Goal: Transaction & Acquisition: Purchase product/service

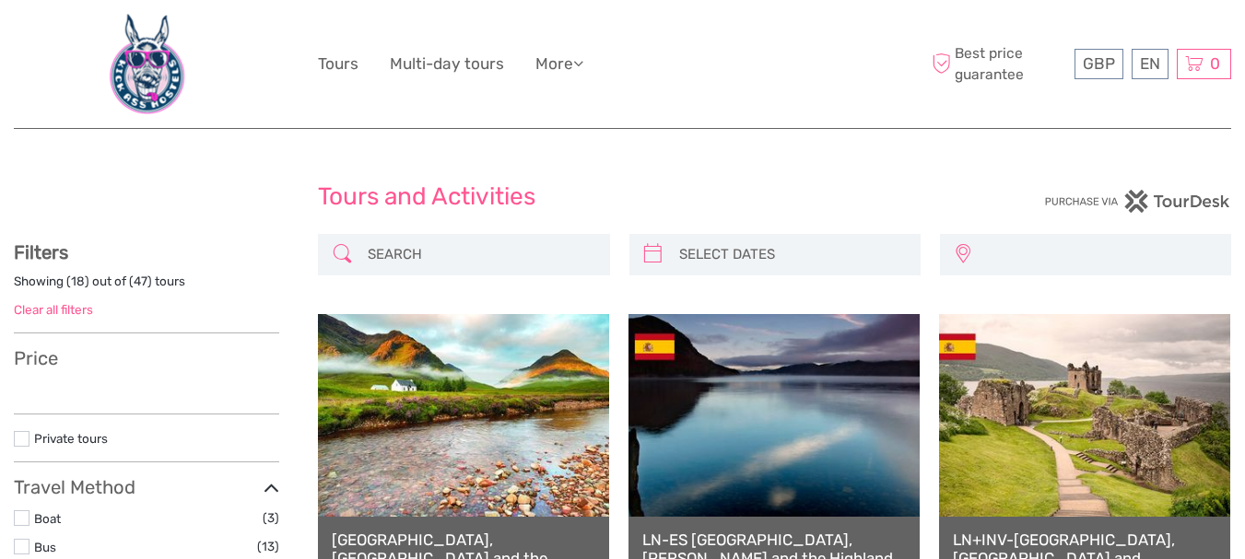
select select
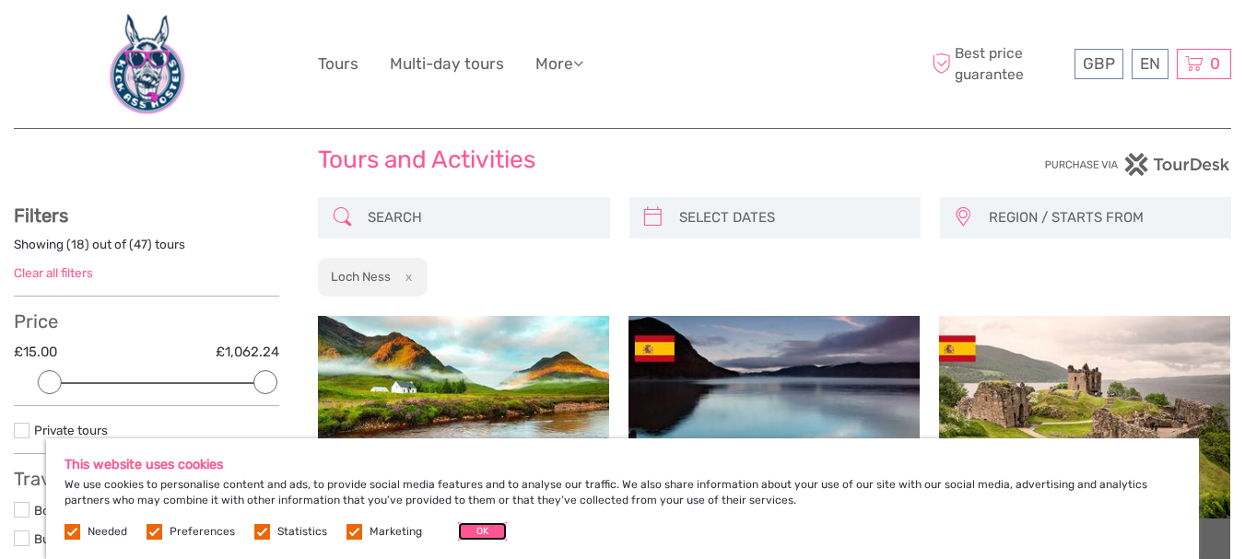
click at [478, 525] on button "OK" at bounding box center [482, 532] width 49 height 18
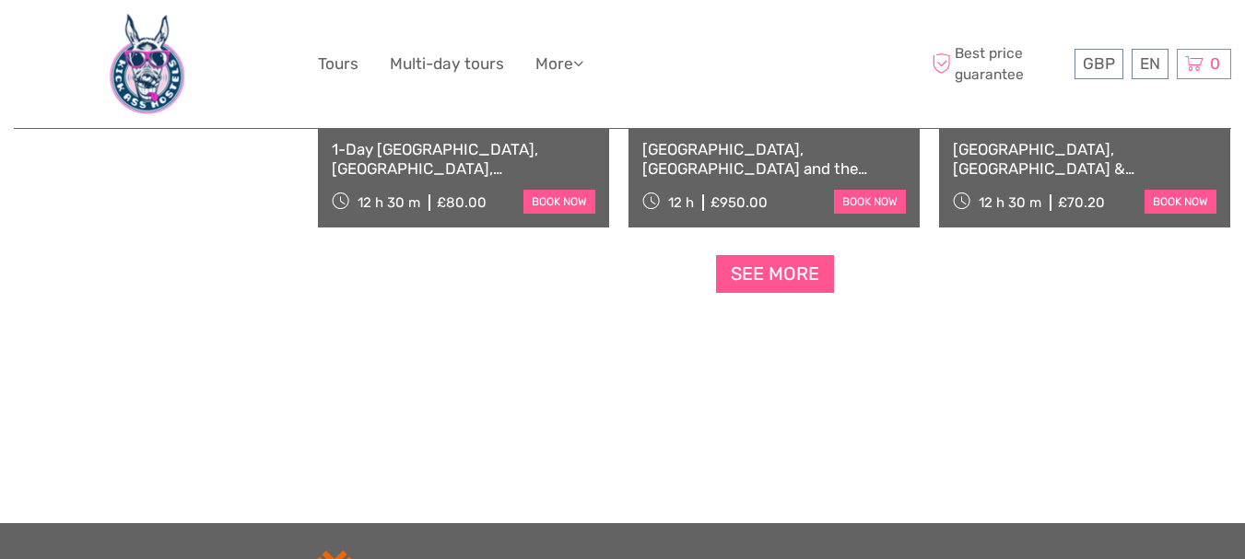
scroll to position [2064, 0]
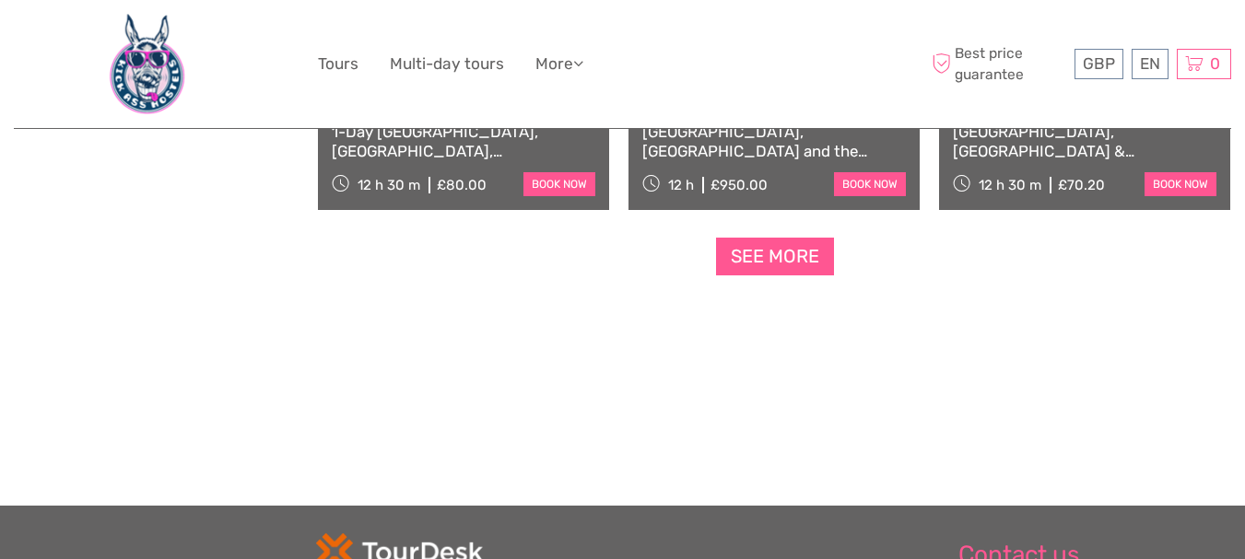
click at [808, 259] on link "See more" at bounding box center [775, 257] width 118 height 38
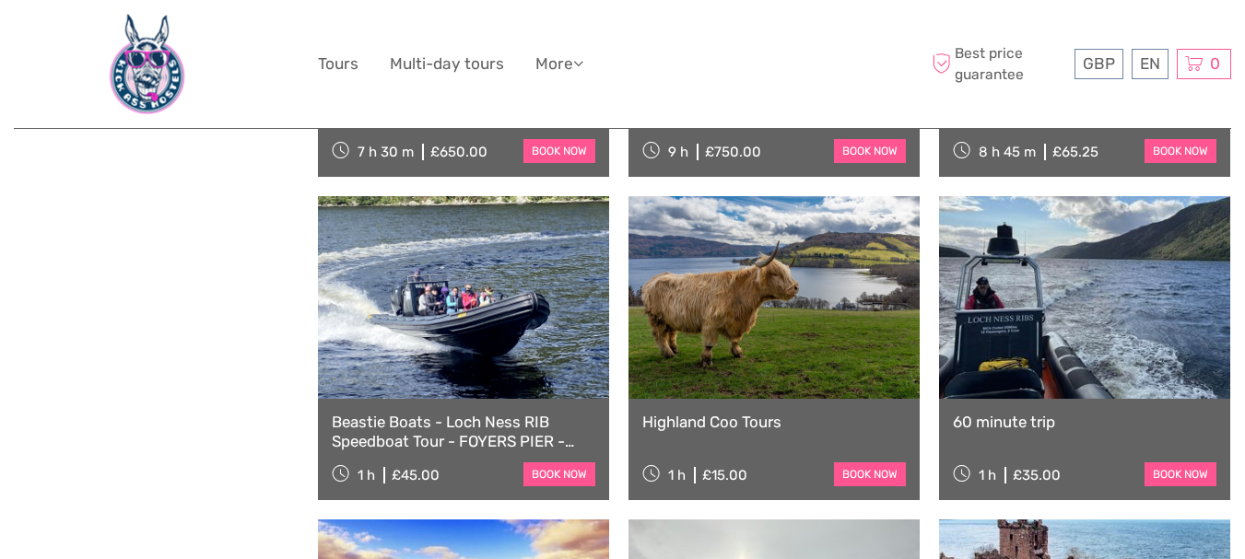
scroll to position [3428, 0]
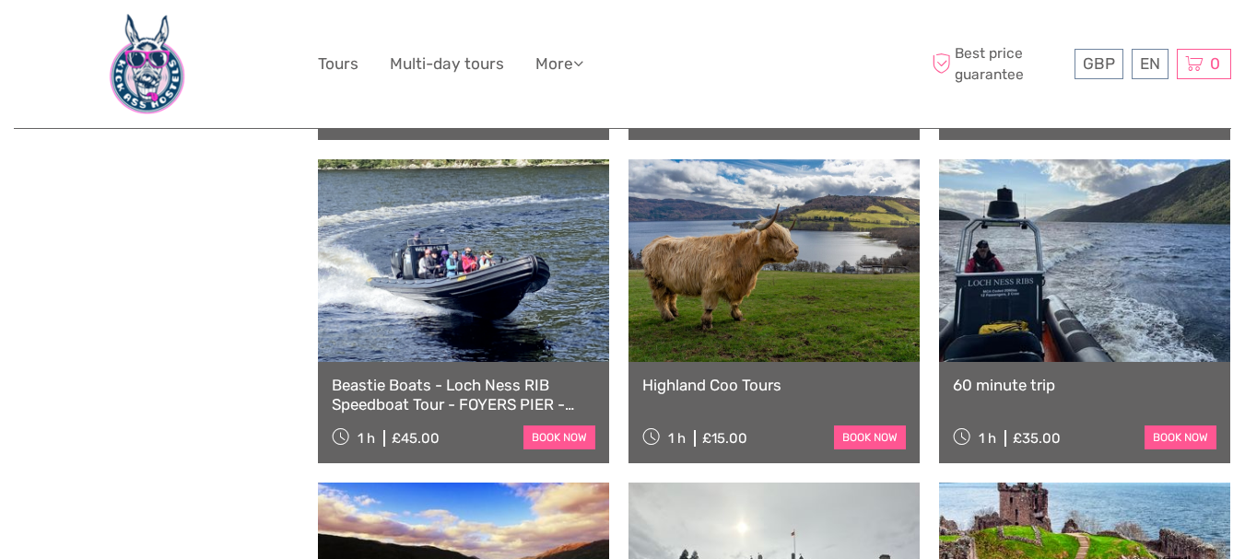
click at [761, 276] on link at bounding box center [774, 260] width 291 height 203
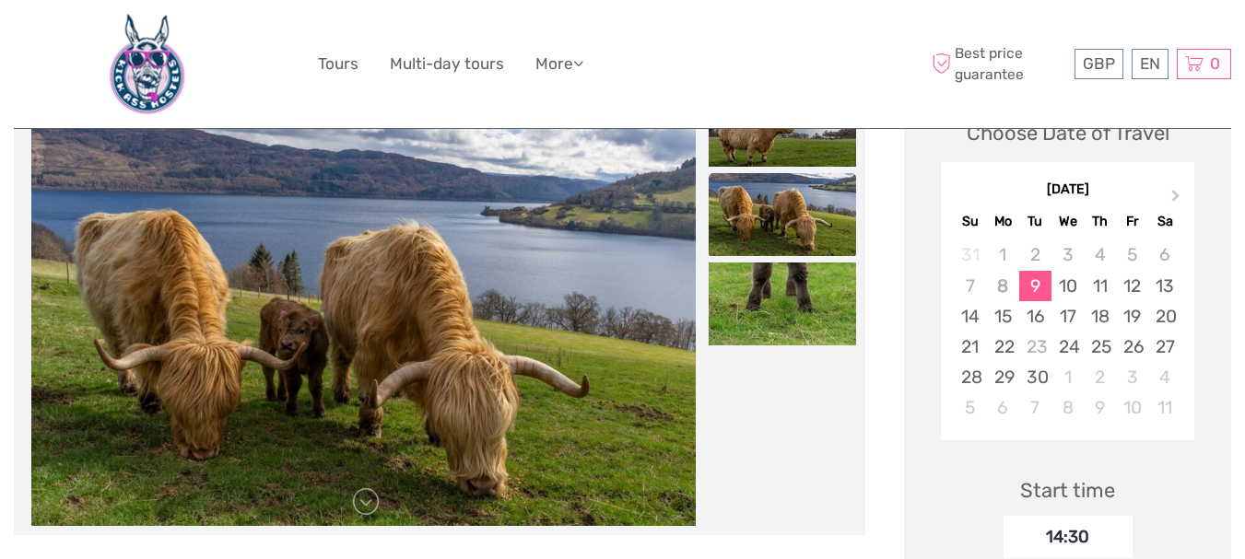
scroll to position [280, 0]
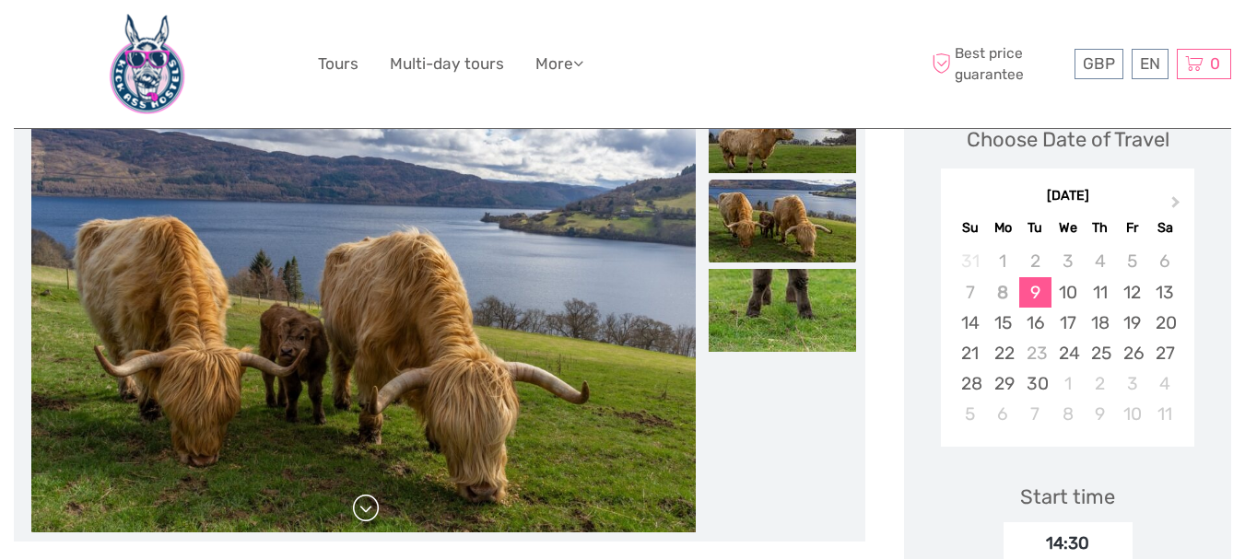
click at [370, 509] on link at bounding box center [365, 508] width 29 height 29
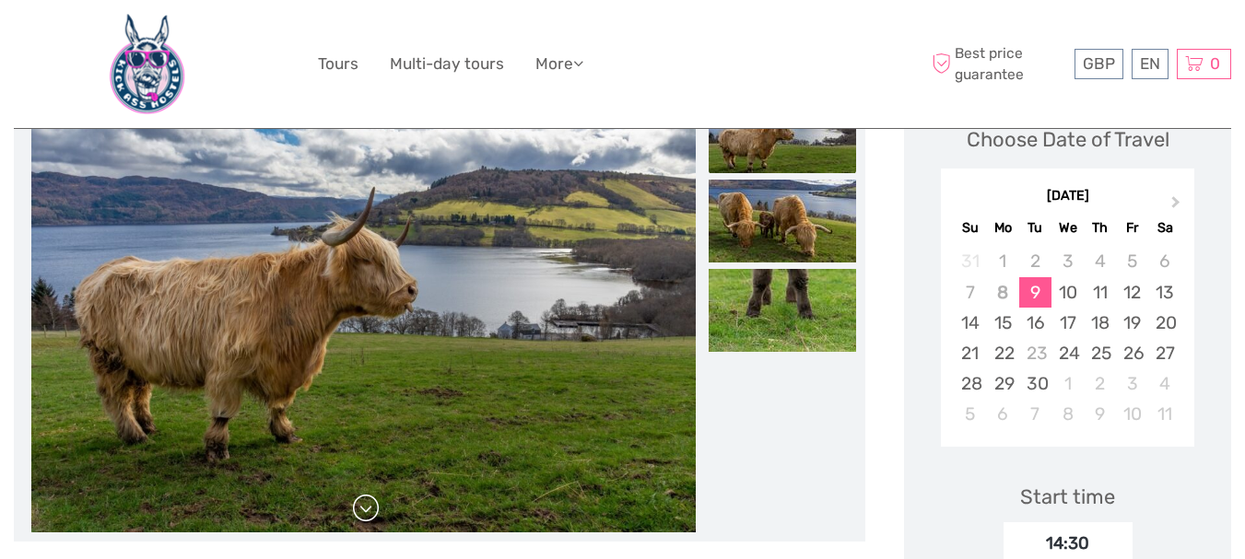
click at [370, 509] on link at bounding box center [365, 508] width 29 height 29
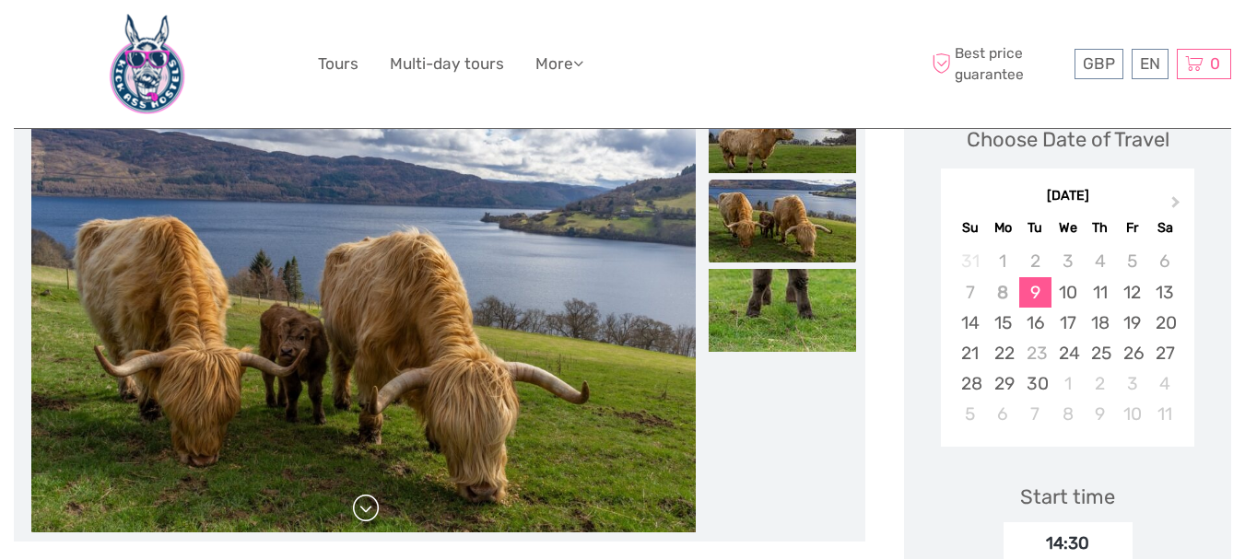
click at [370, 509] on link at bounding box center [365, 508] width 29 height 29
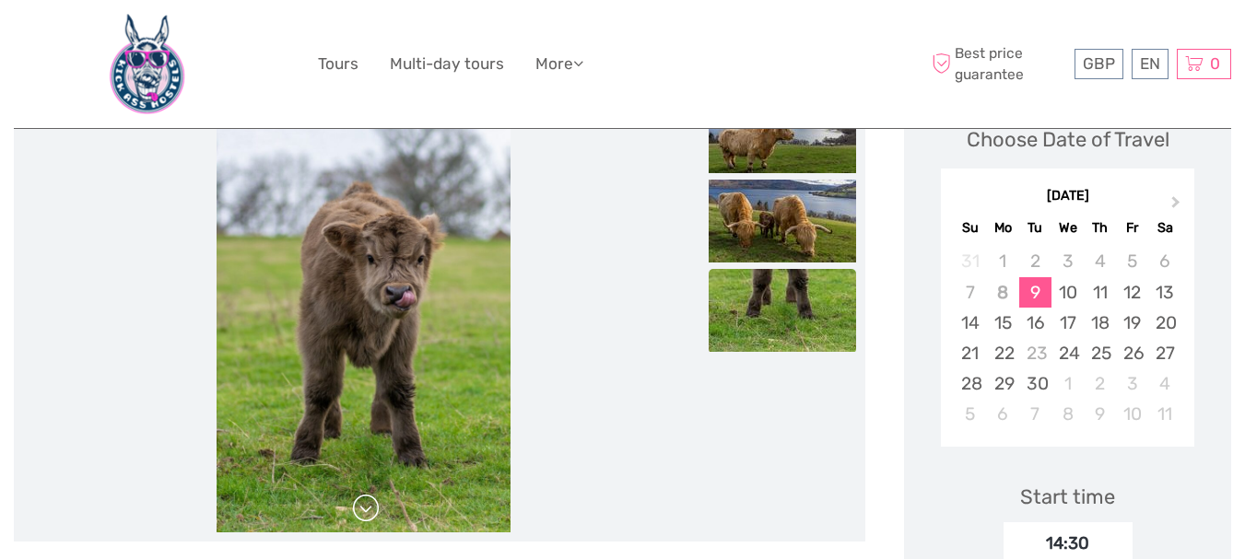
click at [370, 509] on link at bounding box center [365, 508] width 29 height 29
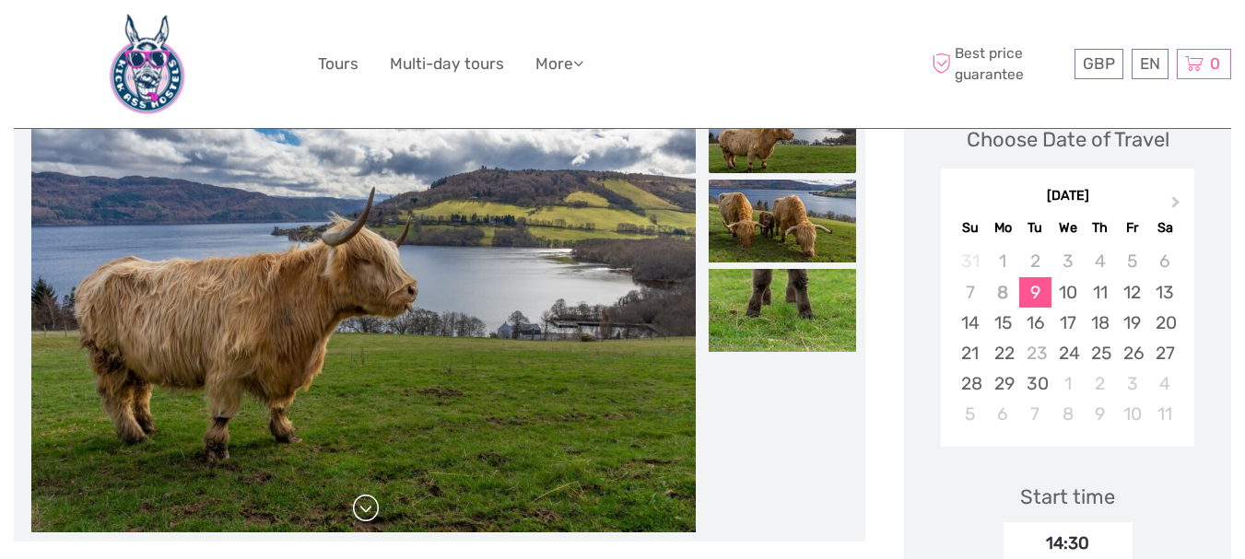
click at [370, 509] on link at bounding box center [365, 508] width 29 height 29
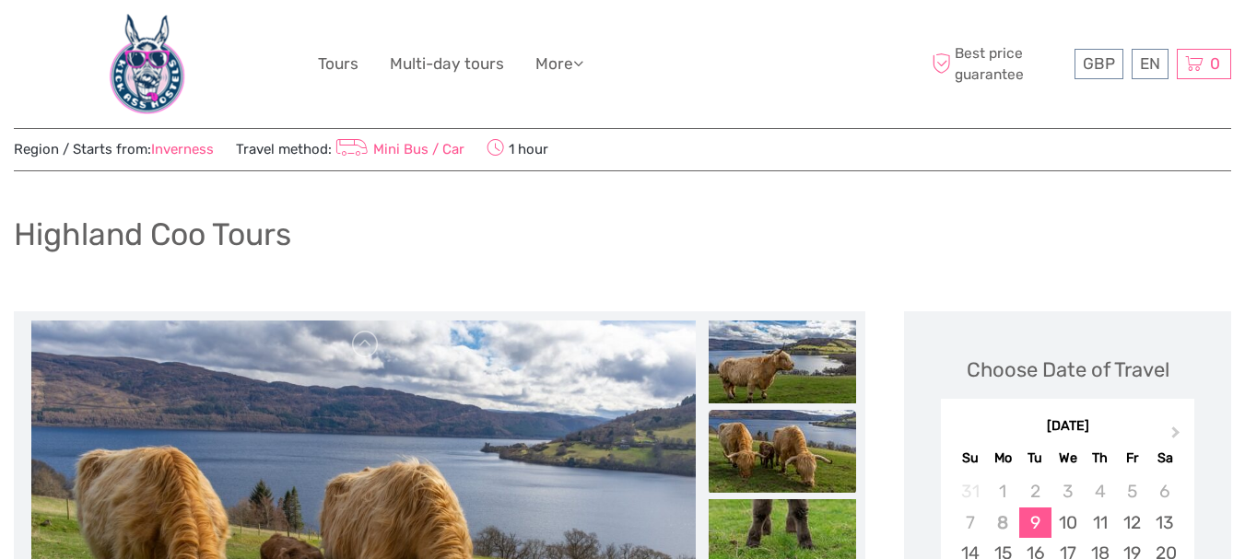
scroll to position [0, 0]
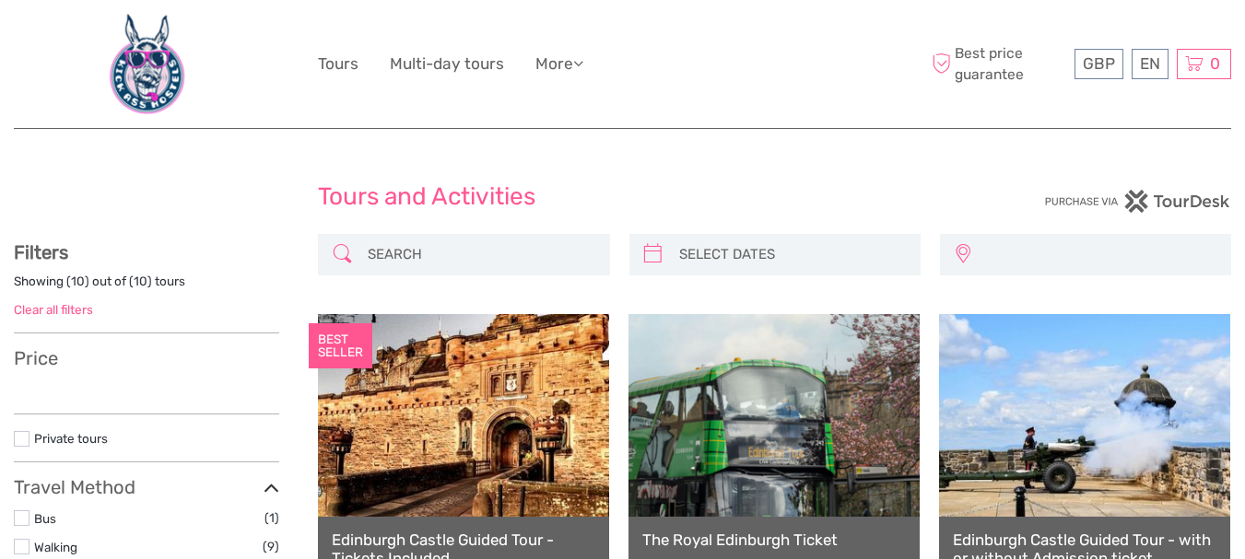
select select
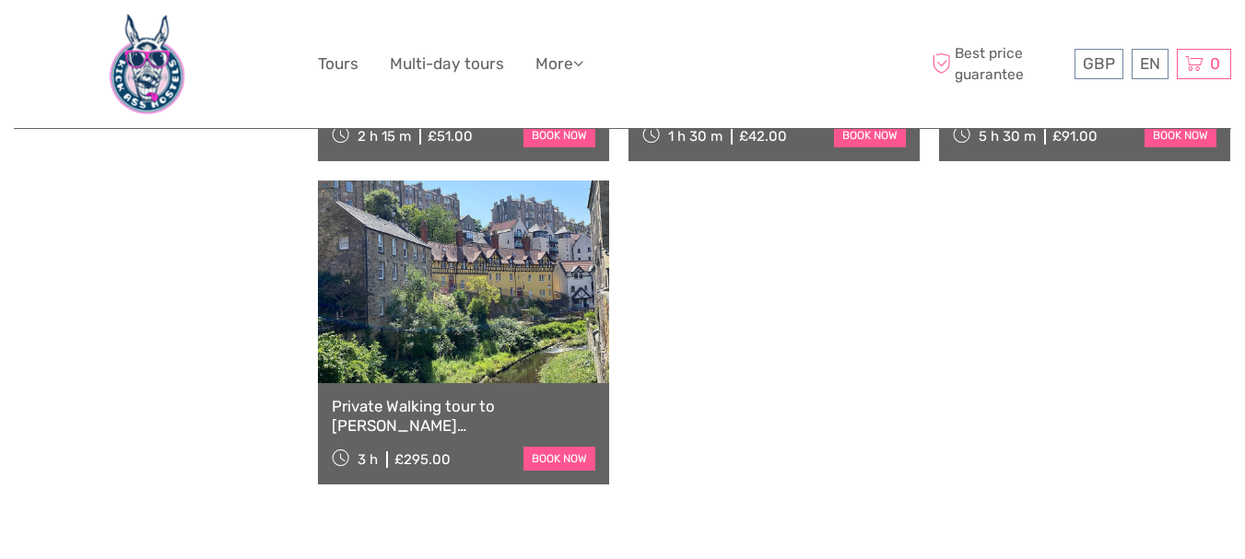
scroll to position [653, 0]
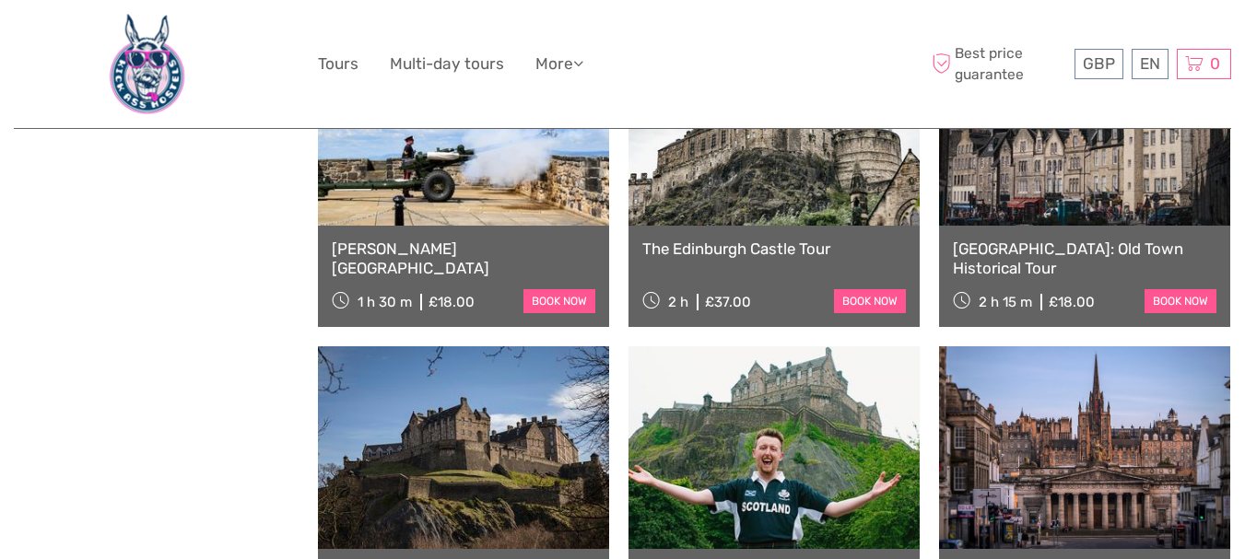
click at [1124, 439] on link at bounding box center [1084, 448] width 291 height 203
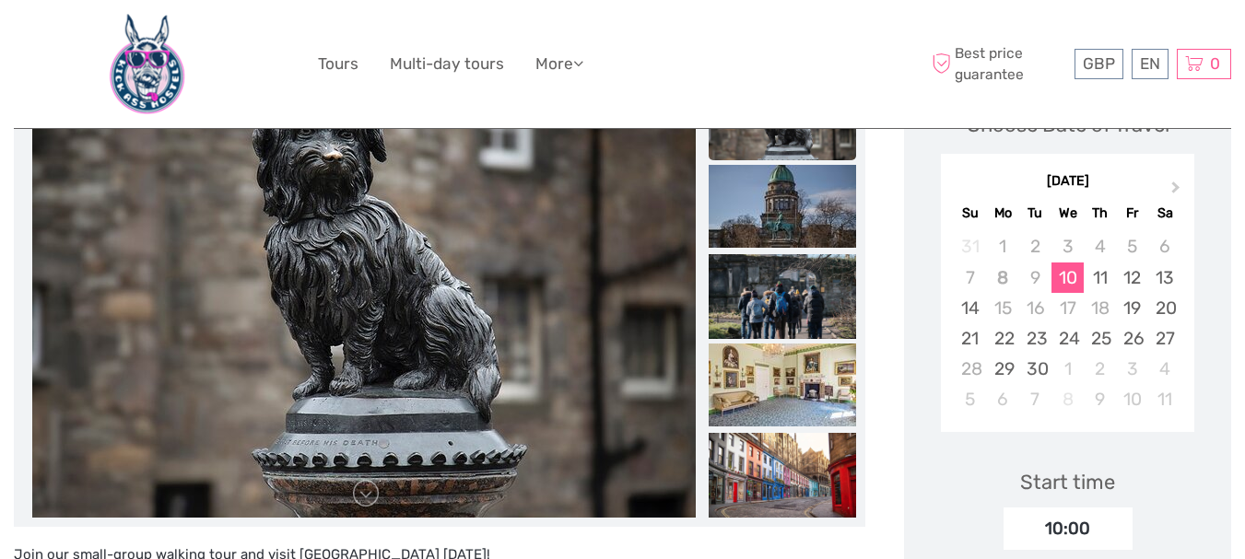
scroll to position [312, 0]
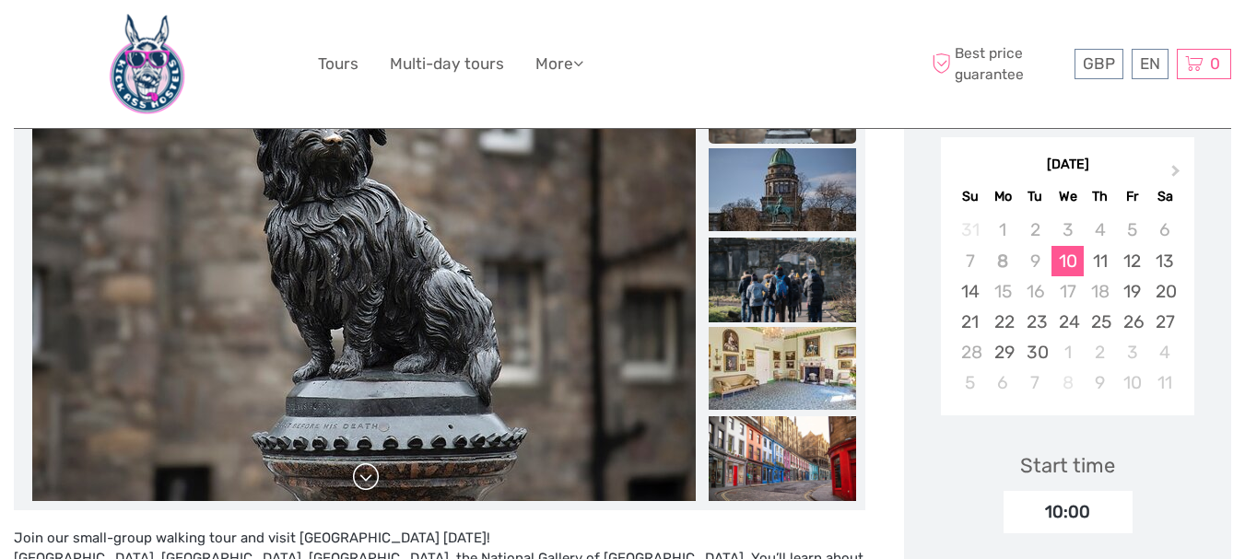
click at [369, 482] on link at bounding box center [365, 477] width 29 height 29
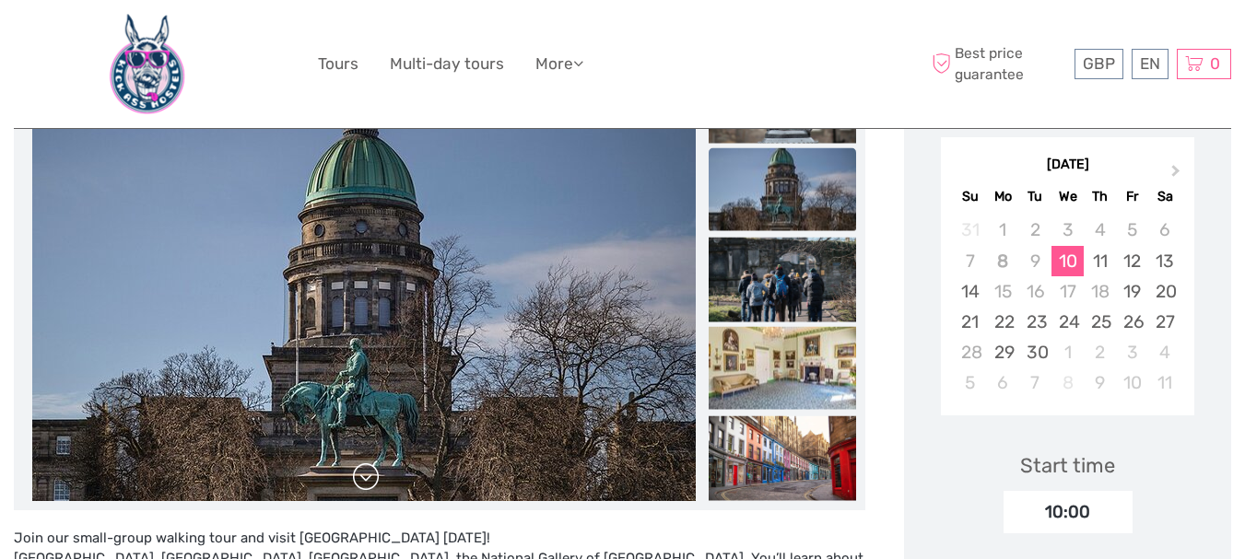
click at [369, 482] on link at bounding box center [365, 477] width 29 height 29
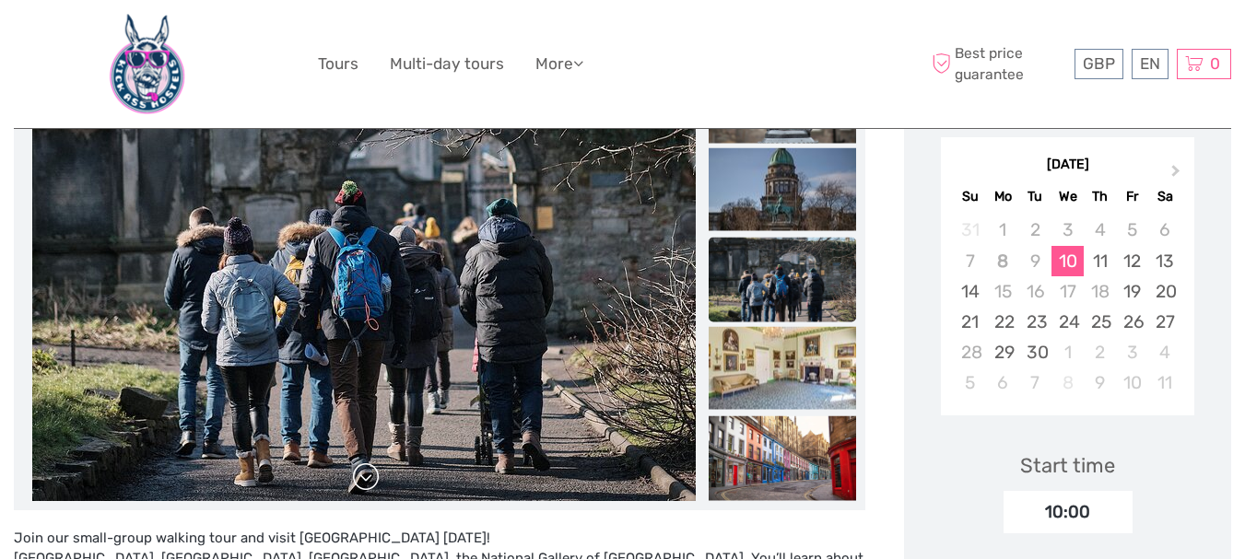
click at [369, 482] on link at bounding box center [365, 477] width 29 height 29
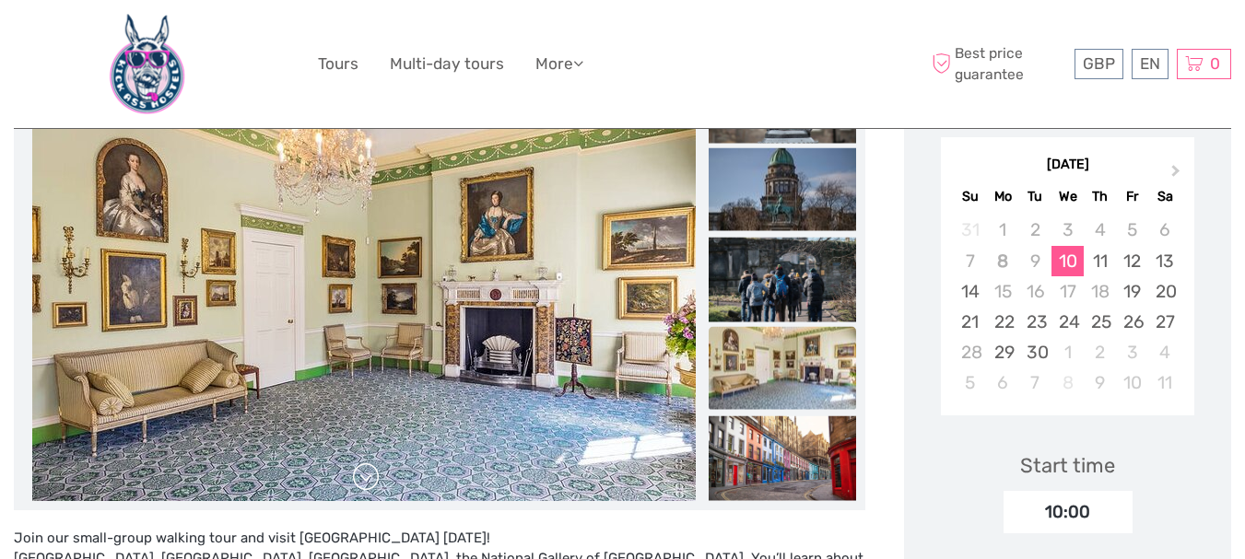
click at [369, 482] on link at bounding box center [365, 477] width 29 height 29
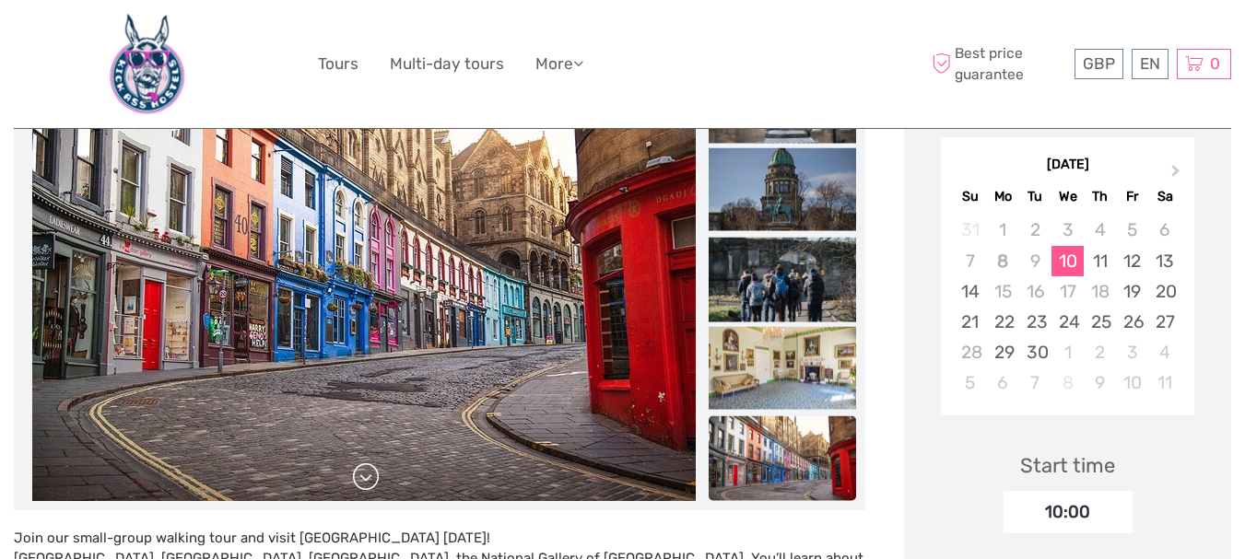
click at [369, 482] on link at bounding box center [365, 477] width 29 height 29
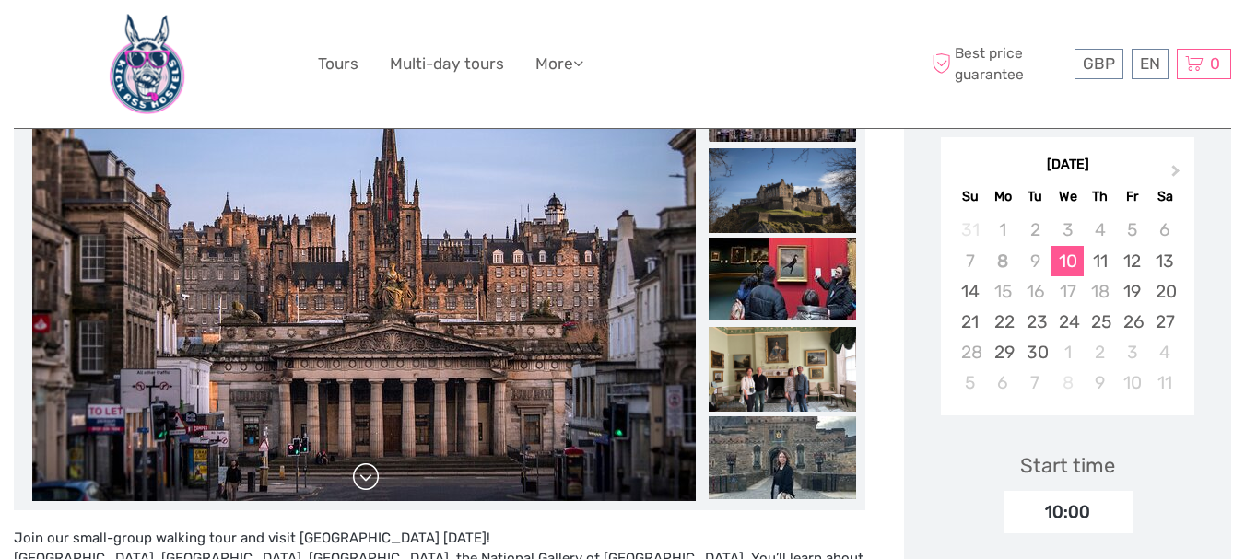
click at [369, 482] on link at bounding box center [365, 477] width 29 height 29
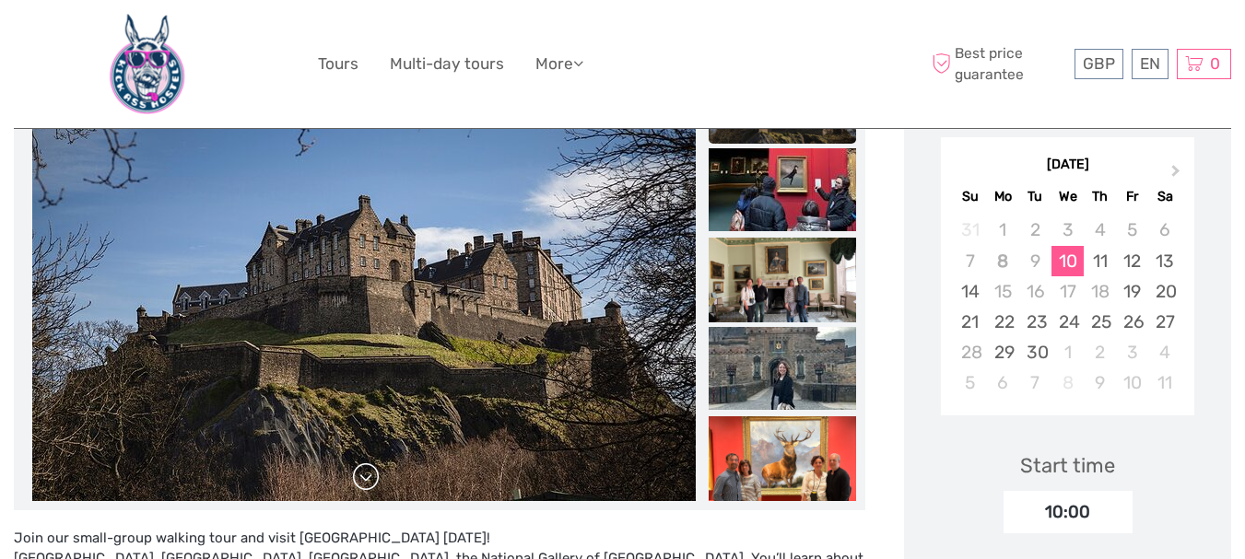
click at [369, 482] on link at bounding box center [365, 477] width 29 height 29
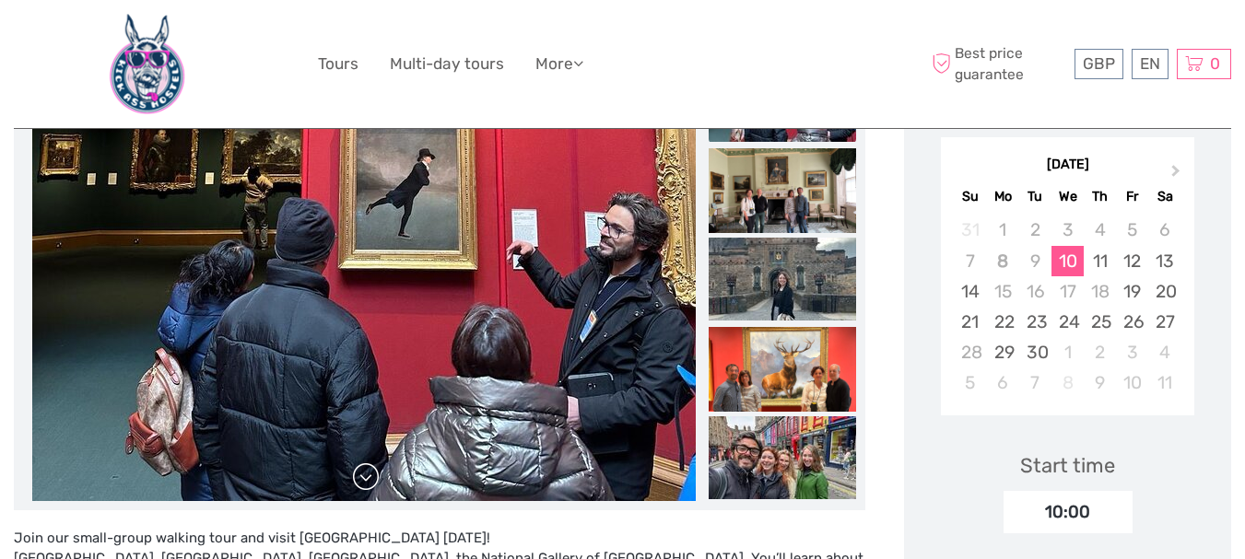
click at [369, 482] on link at bounding box center [365, 477] width 29 height 29
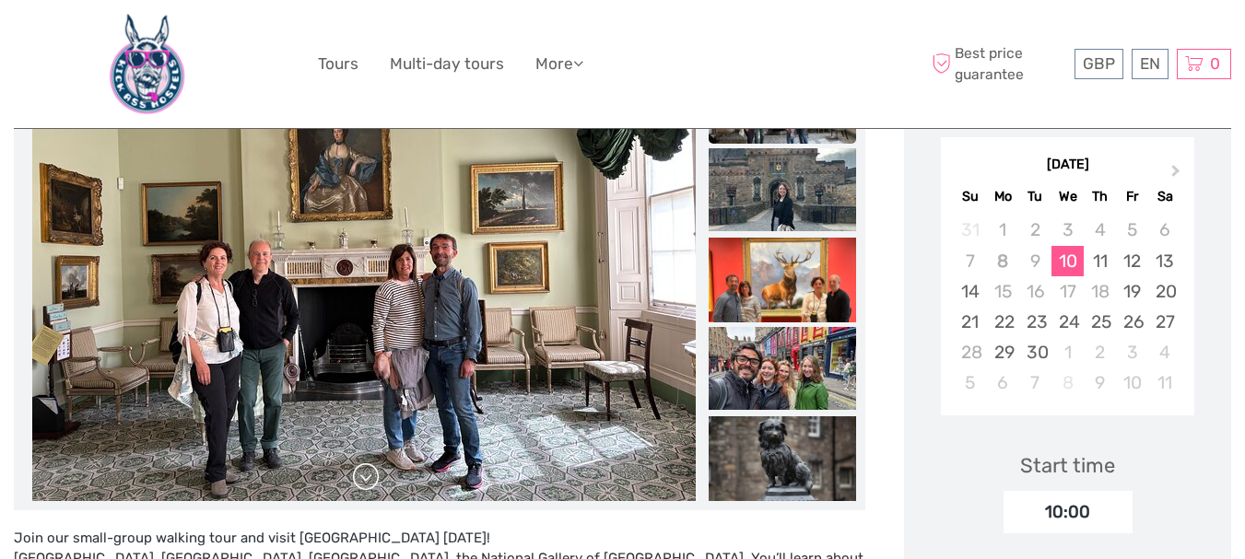
click at [369, 482] on link at bounding box center [365, 477] width 29 height 29
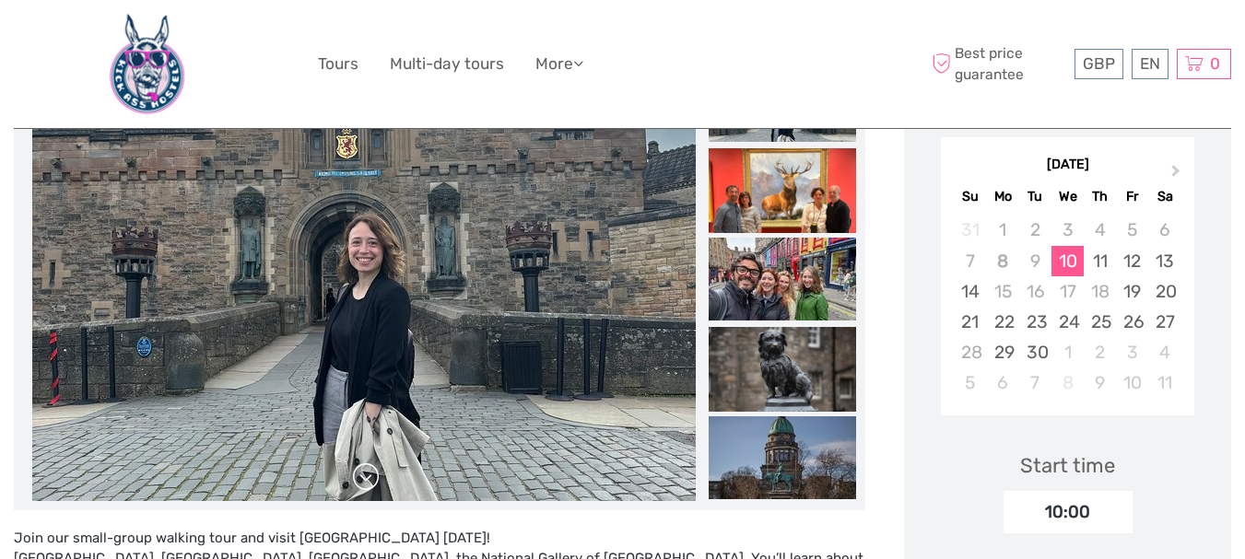
click at [369, 482] on link at bounding box center [365, 477] width 29 height 29
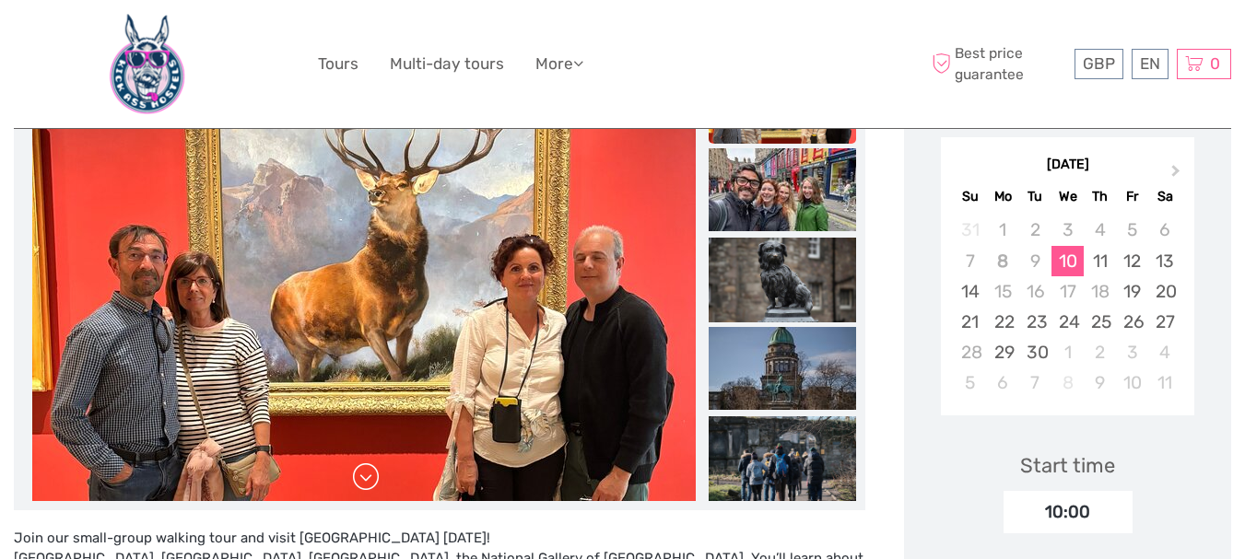
click at [369, 482] on link at bounding box center [365, 477] width 29 height 29
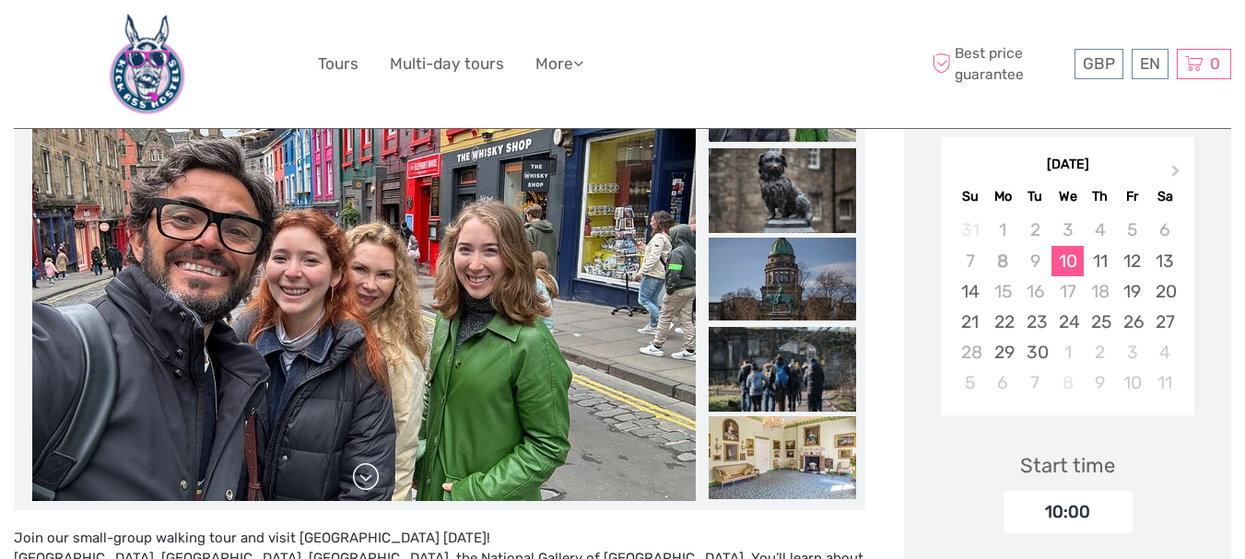
click at [369, 482] on link at bounding box center [365, 477] width 29 height 29
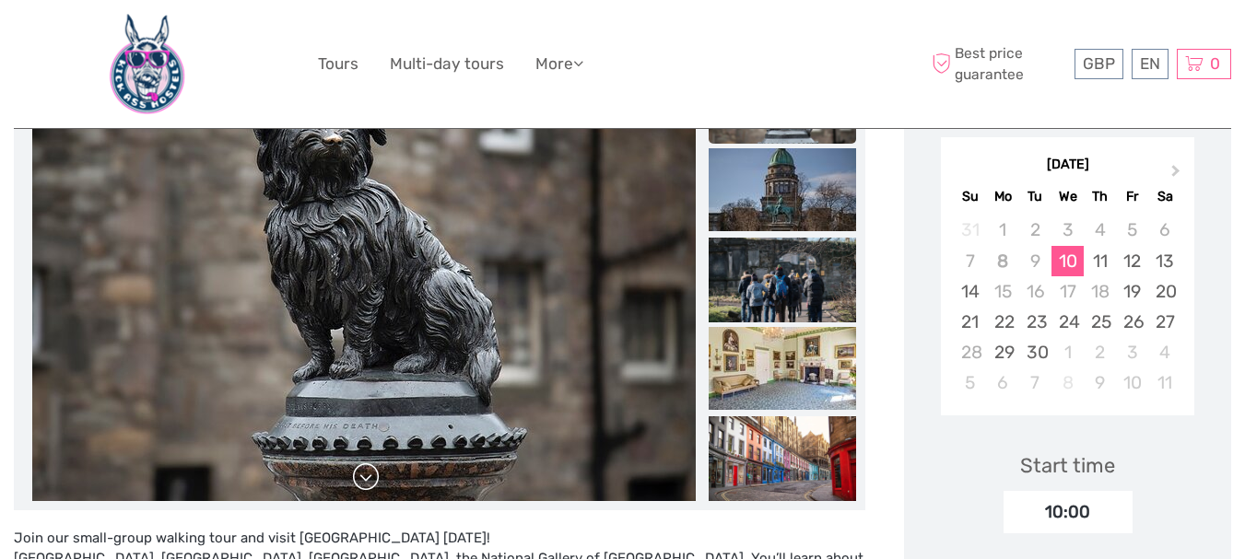
click at [369, 482] on link at bounding box center [365, 477] width 29 height 29
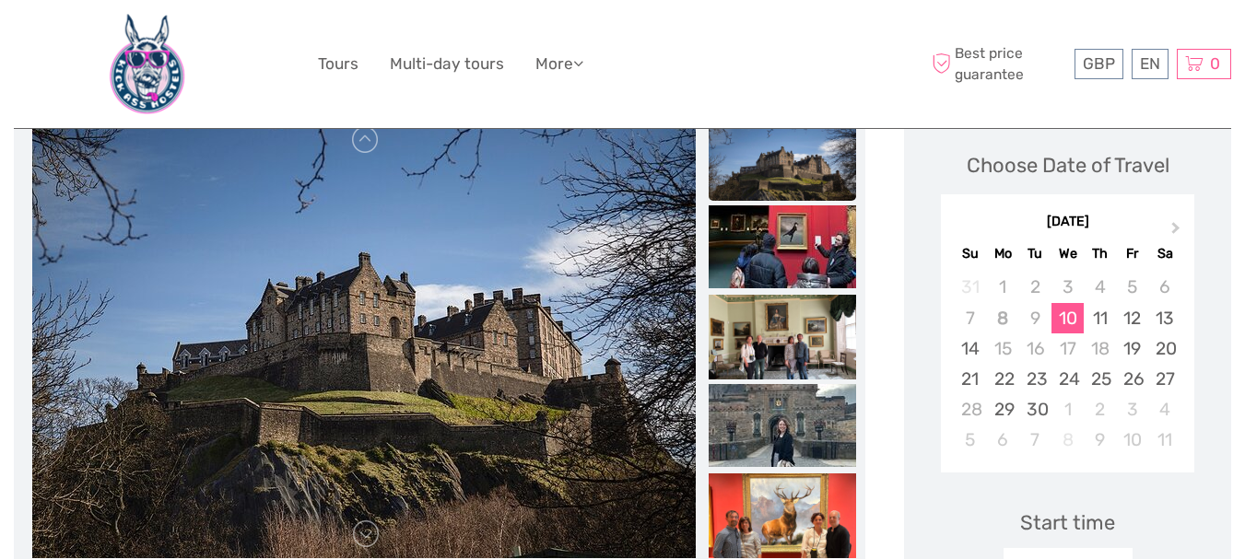
scroll to position [258, 0]
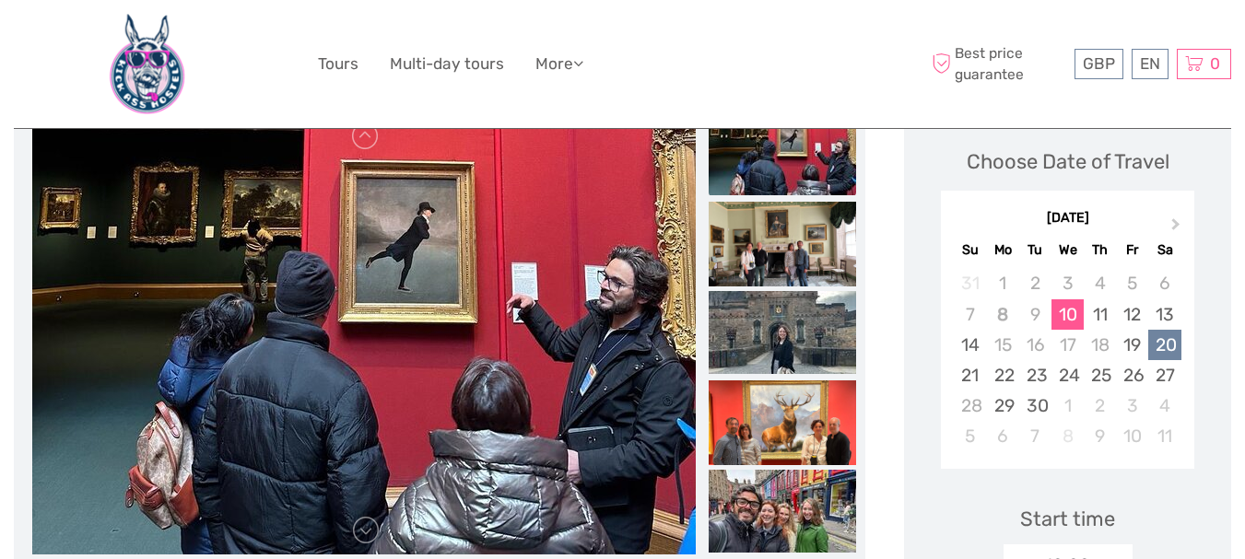
click at [1167, 347] on div "20" at bounding box center [1164, 345] width 32 height 30
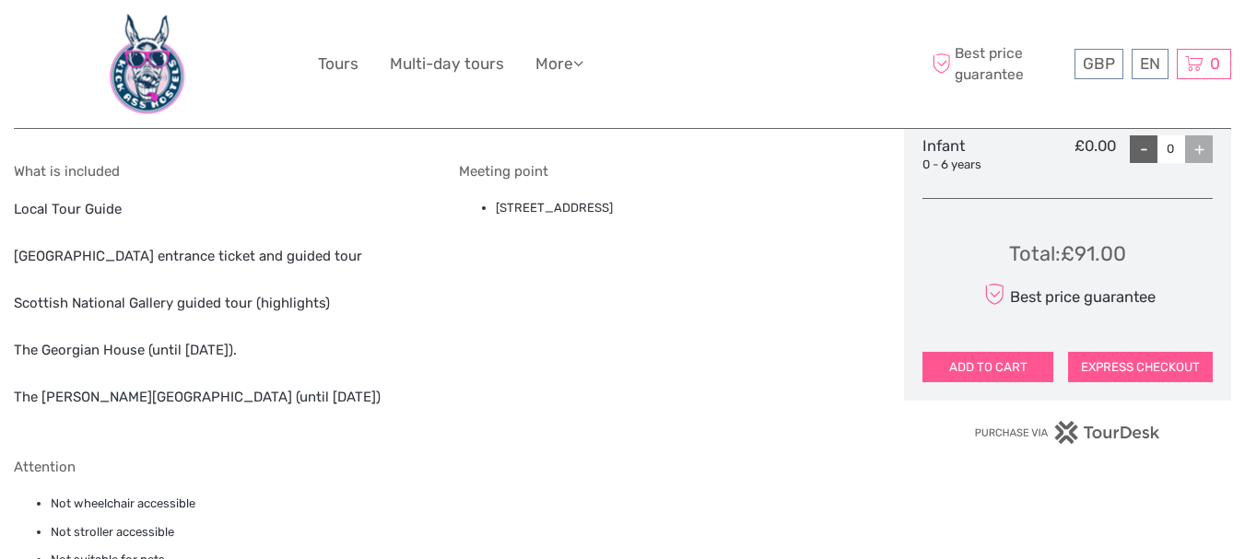
scroll to position [1059, 0]
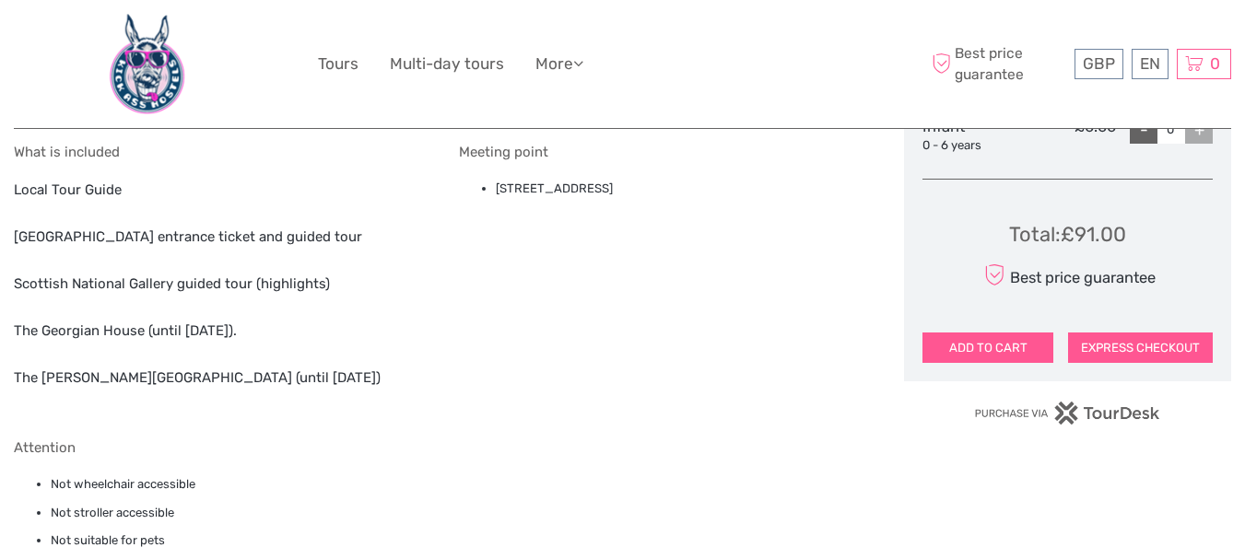
click at [982, 358] on button "ADD TO CART" at bounding box center [988, 348] width 131 height 31
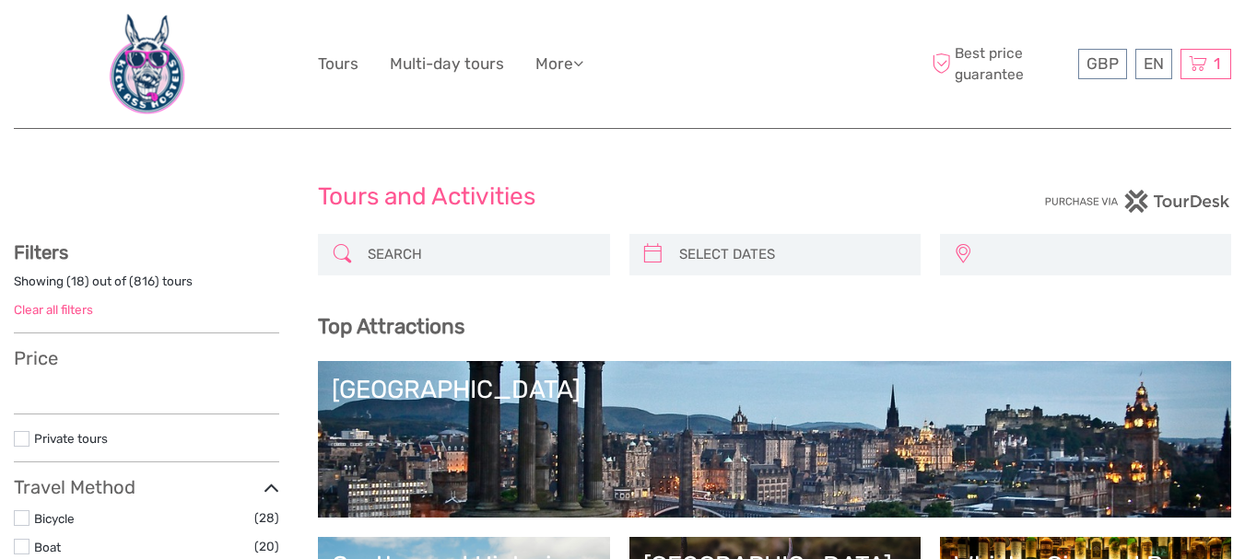
select select
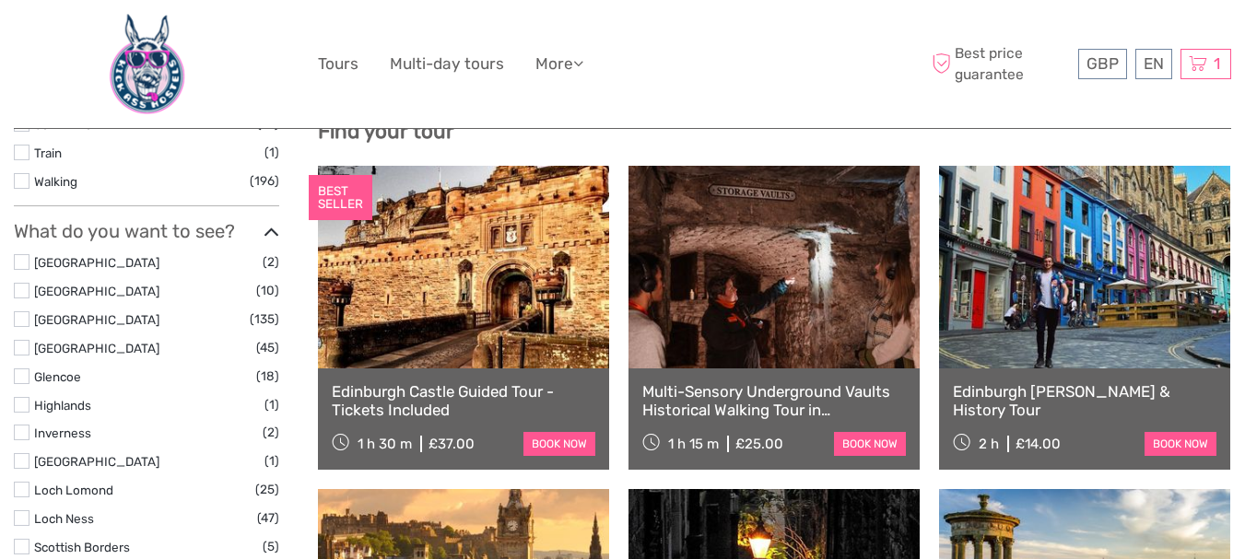
scroll to position [568, 0]
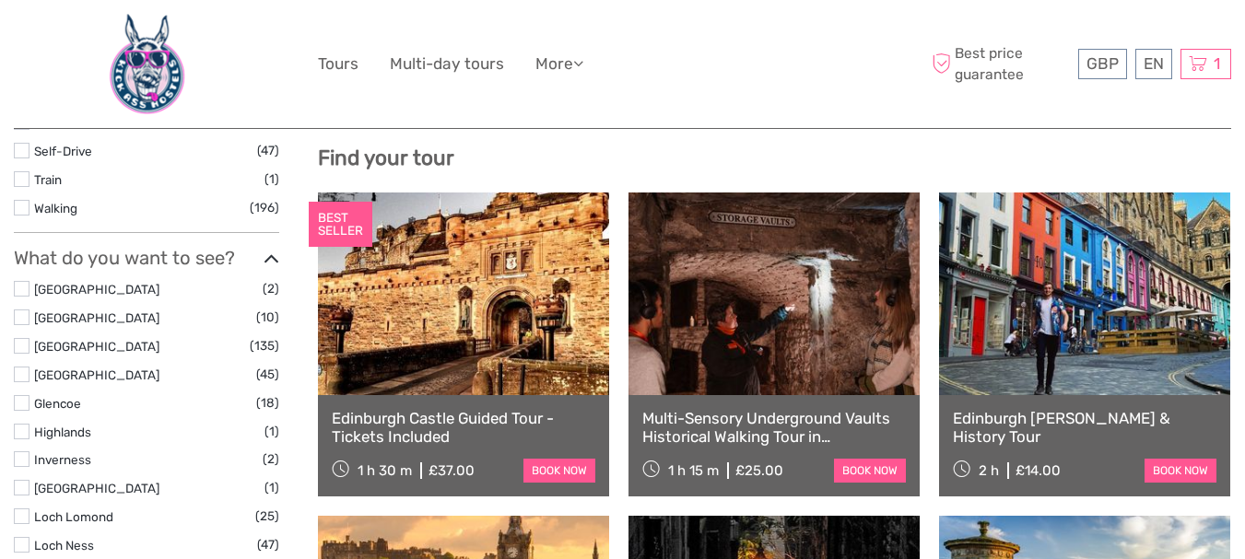
click at [1096, 263] on link at bounding box center [1084, 294] width 291 height 203
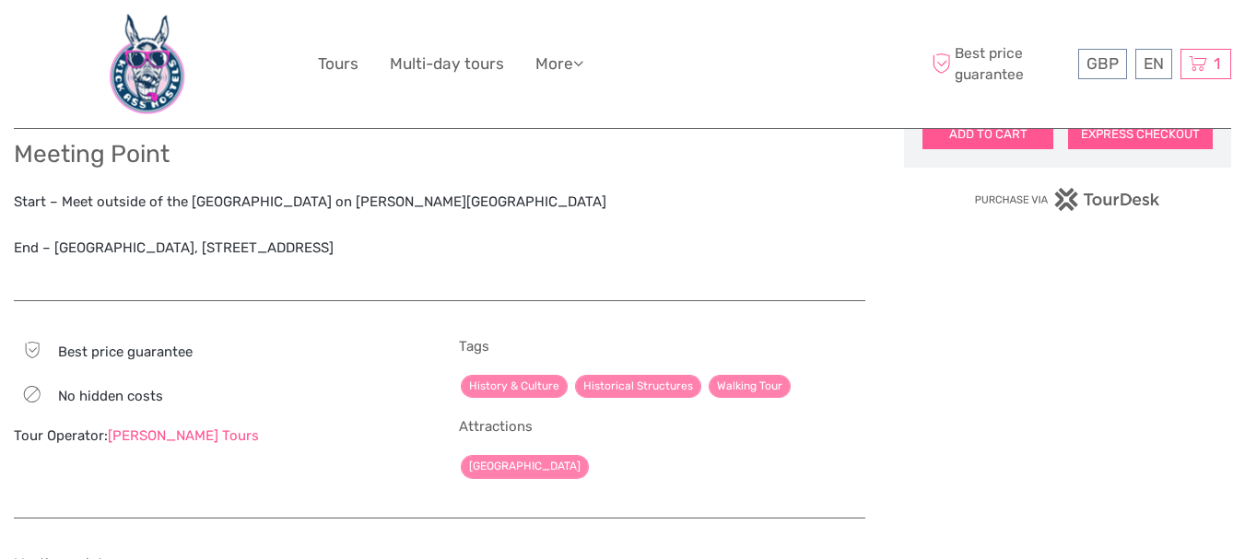
scroll to position [1253, 0]
